Goal: Task Accomplishment & Management: Manage account settings

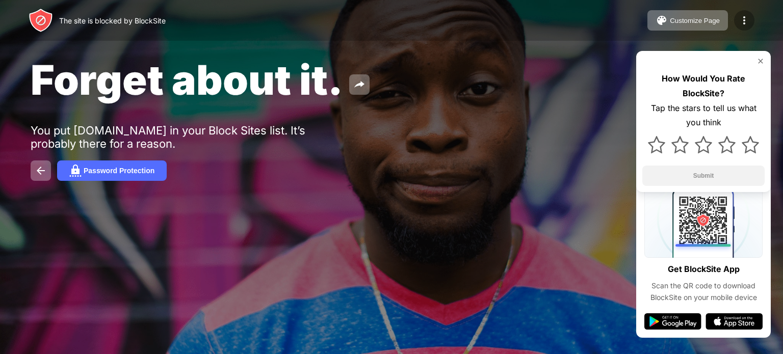
click at [740, 20] on img at bounding box center [744, 20] width 12 height 12
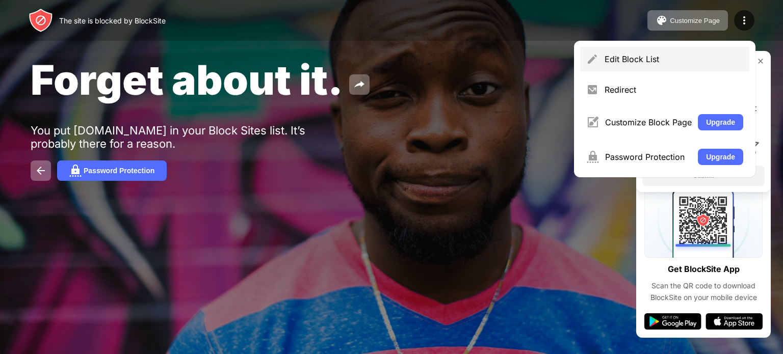
click at [640, 62] on div "Edit Block List" at bounding box center [673, 59] width 139 height 10
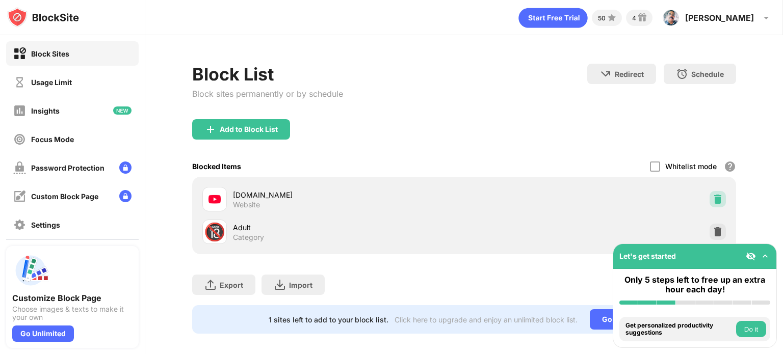
click at [712, 195] on img at bounding box center [717, 199] width 10 height 10
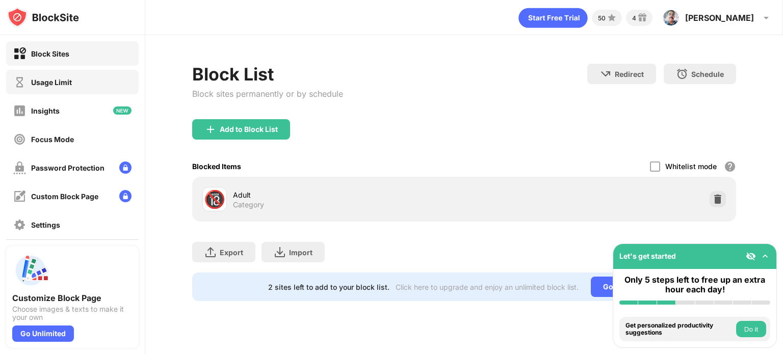
click at [66, 83] on div "Usage Limit" at bounding box center [51, 82] width 41 height 9
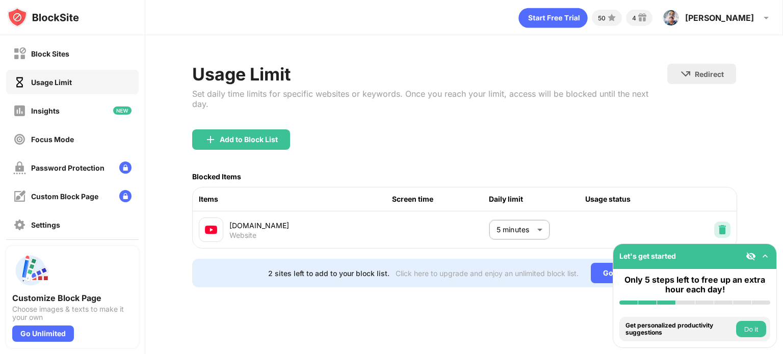
click at [722, 225] on img at bounding box center [722, 230] width 10 height 10
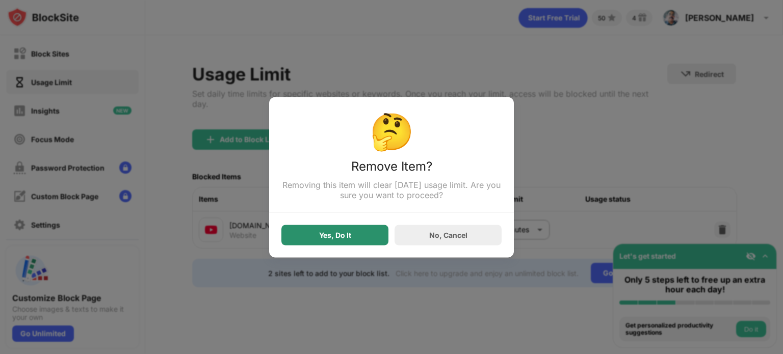
click at [336, 235] on div "Yes, Do It" at bounding box center [335, 235] width 32 height 8
